Goal: Information Seeking & Learning: Learn about a topic

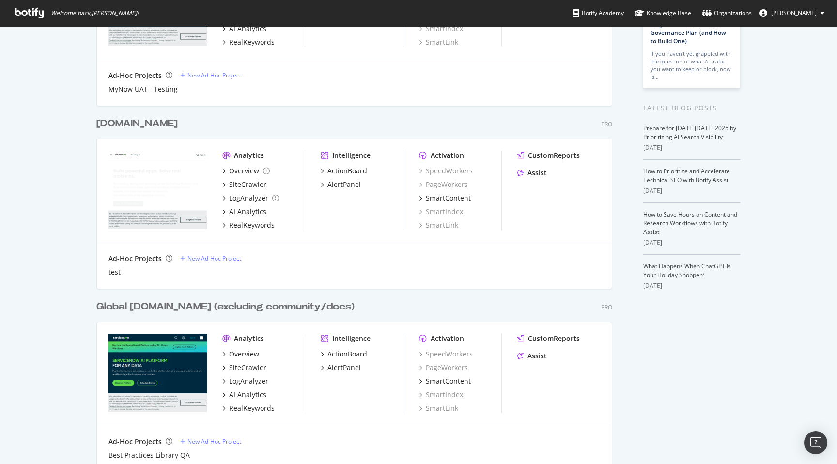
scroll to position [191, 0]
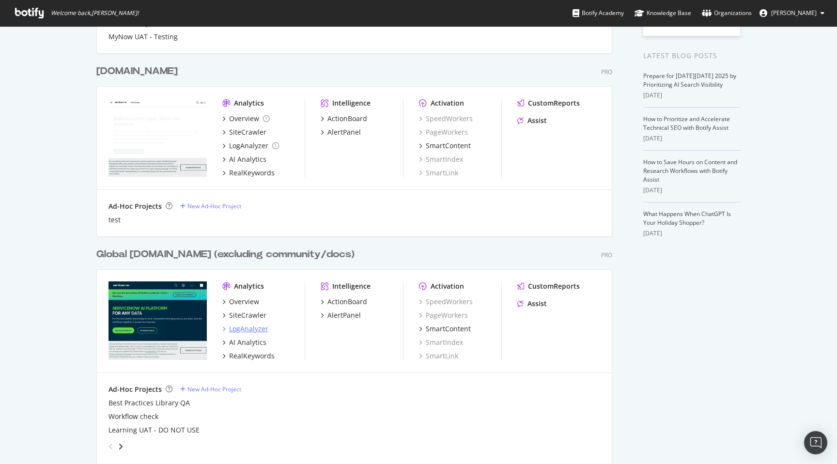
click at [233, 328] on div "LogAnalyzer" at bounding box center [248, 329] width 39 height 10
